Goal: Information Seeking & Learning: Learn about a topic

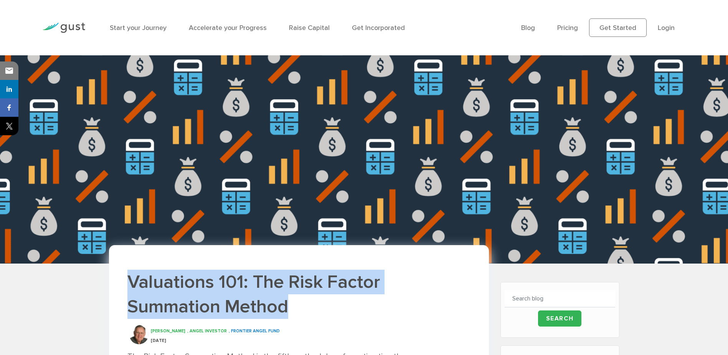
drag, startPoint x: 128, startPoint y: 281, endPoint x: 302, endPoint y: 312, distance: 177.3
click at [302, 312] on h1 "Valuations 101: The Risk Factor Summation Method" at bounding box center [298, 293] width 343 height 49
copy h1 "Valuations 101: The Risk Factor Summation Method"
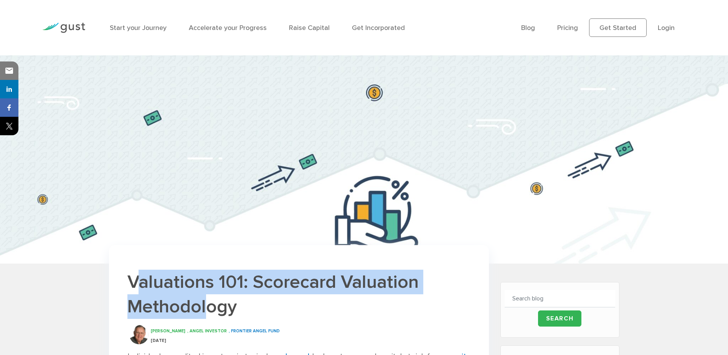
drag, startPoint x: 134, startPoint y: 282, endPoint x: 211, endPoint y: 305, distance: 80.5
click at [211, 305] on h1 "Valuations 101: Scorecard Valuation Methodology" at bounding box center [298, 293] width 343 height 49
drag, startPoint x: 130, startPoint y: 281, endPoint x: 235, endPoint y: 309, distance: 109.0
click at [235, 309] on h1 "Valuations 101: Scorecard Valuation Methodology" at bounding box center [298, 293] width 343 height 49
copy h1 "Valuations 101: Scorecard Valuation Methodology"
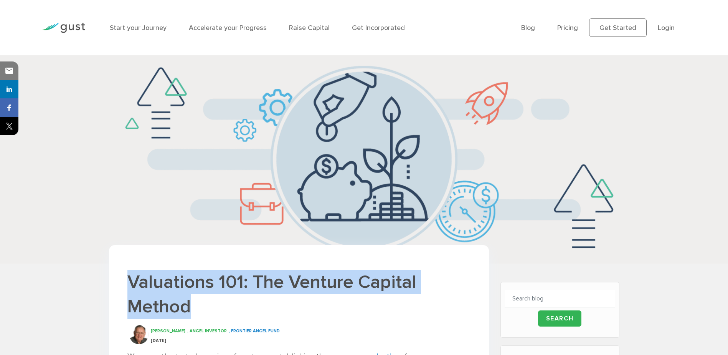
drag, startPoint x: 129, startPoint y: 284, endPoint x: 187, endPoint y: 317, distance: 67.2
click at [187, 317] on h1 "Valuations 101: The Venture Capital Method" at bounding box center [298, 293] width 343 height 49
copy h1 "Valuations 101: The Venture Capital Method"
